Goal: Task Accomplishment & Management: Complete application form

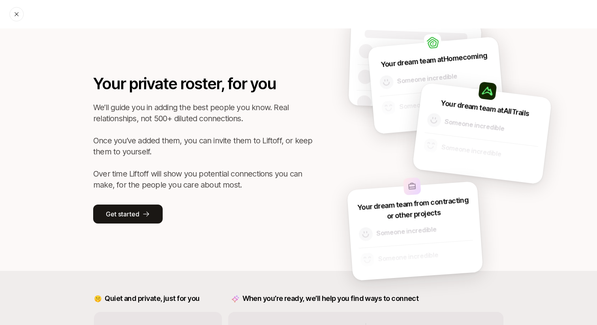
click at [58, 135] on div "Your private roster, for you We’ll guide you in adding the best people you know…" at bounding box center [298, 149] width 513 height 242
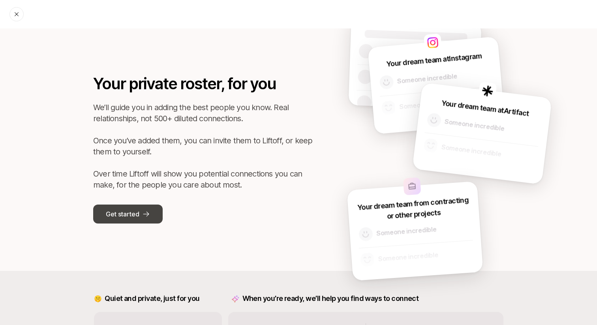
click at [150, 212] on button "Get started" at bounding box center [127, 213] width 69 height 19
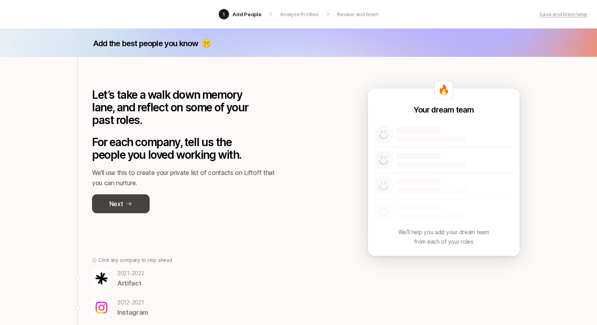
click at [138, 197] on button "Next" at bounding box center [121, 203] width 58 height 19
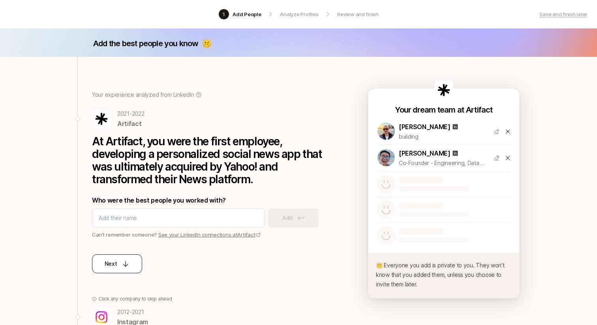
click at [108, 264] on p "Next" at bounding box center [111, 263] width 13 height 9
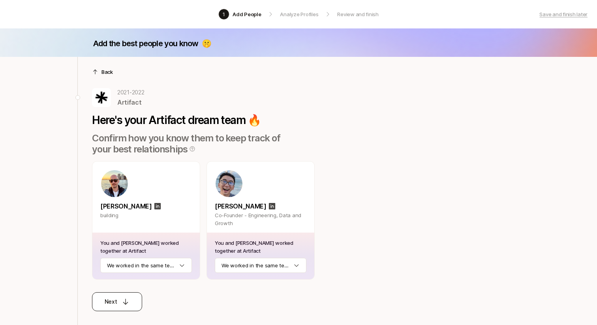
click at [117, 298] on div "Next" at bounding box center [117, 301] width 25 height 9
